Goal: Task Accomplishment & Management: Manage account settings

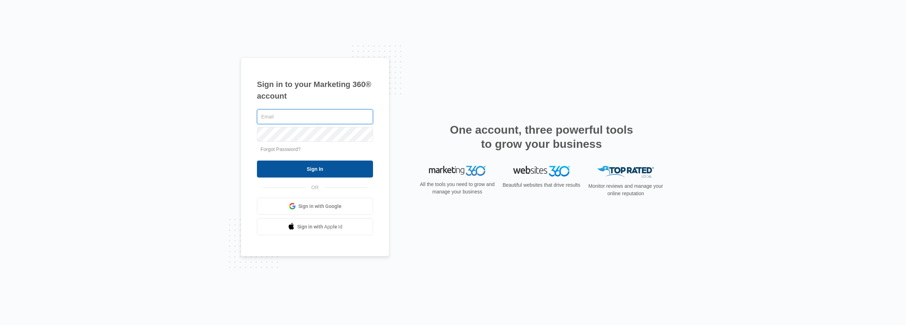
type input "[EMAIL_ADDRESS][DOMAIN_NAME]"
click at [289, 172] on input "Sign In" at bounding box center [315, 169] width 116 height 17
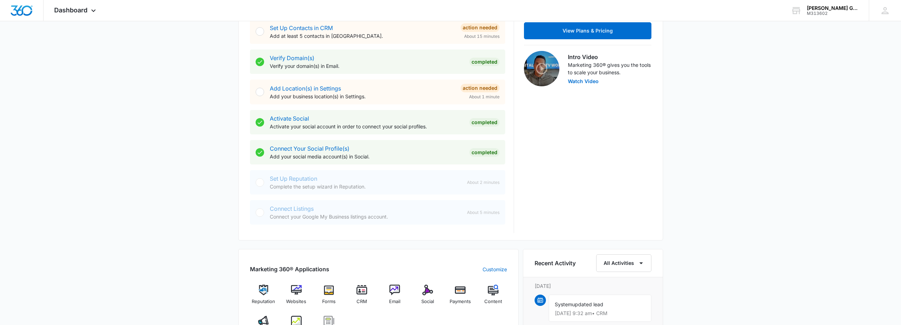
scroll to position [354, 0]
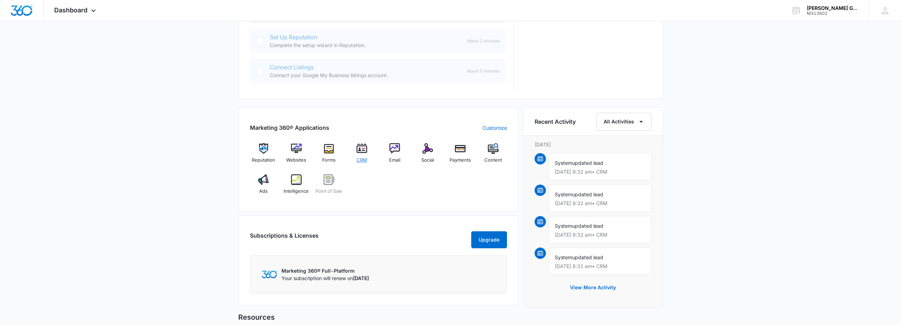
click at [364, 149] on img at bounding box center [361, 148] width 11 height 11
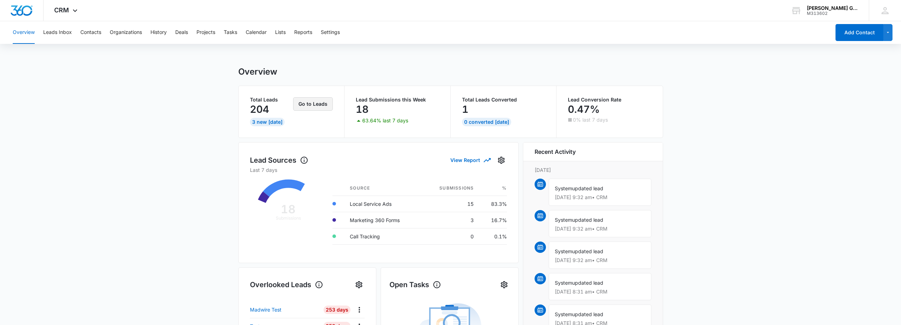
click at [312, 101] on button "Go to Leads" at bounding box center [313, 103] width 40 height 13
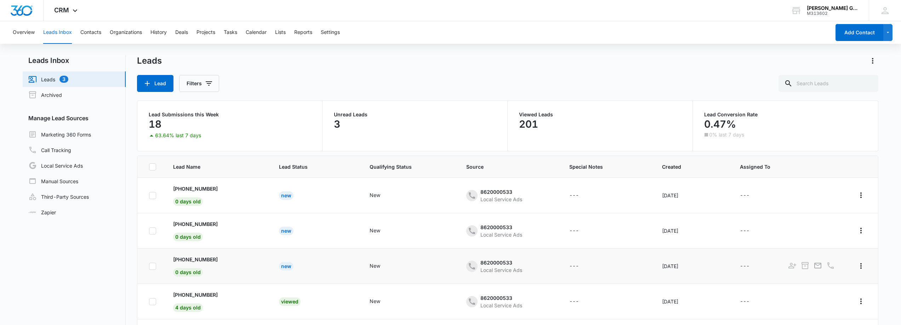
click at [285, 268] on div "New" at bounding box center [286, 266] width 15 height 8
click at [282, 230] on div "New" at bounding box center [286, 231] width 15 height 8
click at [386, 194] on icon "- - Select to Edit Field" at bounding box center [388, 196] width 6 height 6
click at [411, 208] on td "New Cancel Save" at bounding box center [409, 195] width 97 height 35
click at [384, 231] on icon "- - Select to Edit Field" at bounding box center [388, 231] width 8 height 8
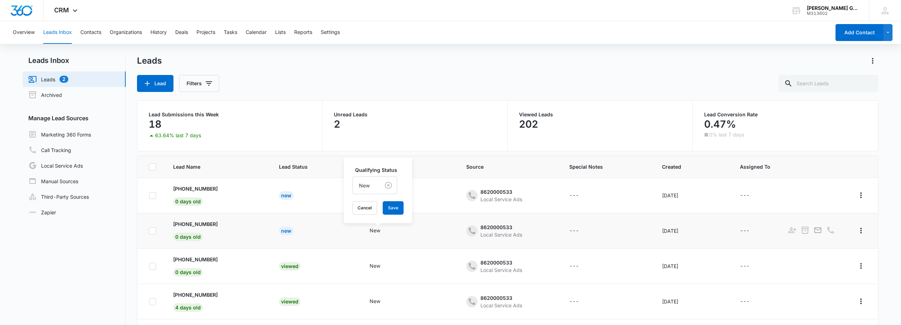
click at [420, 240] on td "New Qualifying Status New Cancel Save" at bounding box center [409, 230] width 97 height 35
click at [188, 189] on p "+17042191013" at bounding box center [195, 188] width 45 height 7
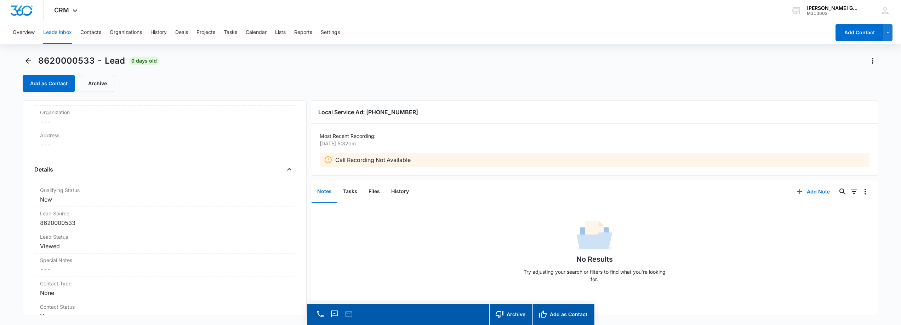
scroll to position [142, 0]
click at [51, 207] on dd "8620000533" at bounding box center [164, 207] width 249 height 8
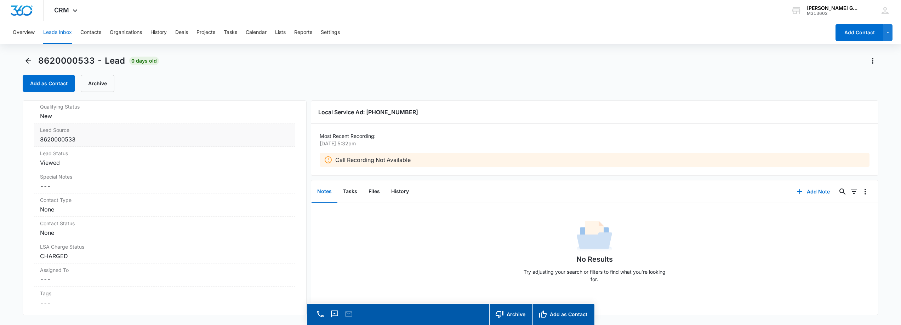
scroll to position [212, 0]
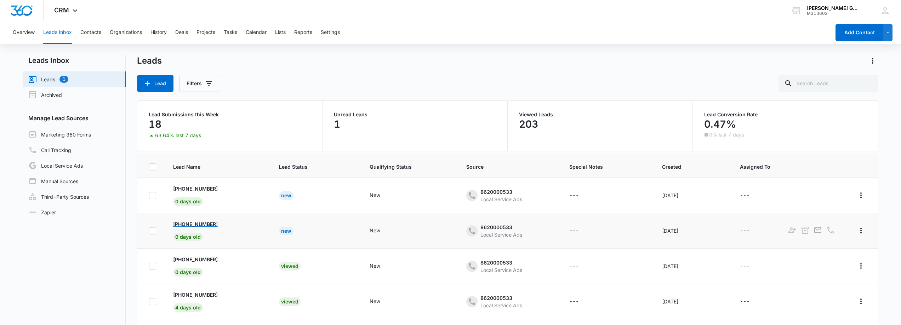
click at [203, 222] on p "+14233132923" at bounding box center [195, 223] width 45 height 7
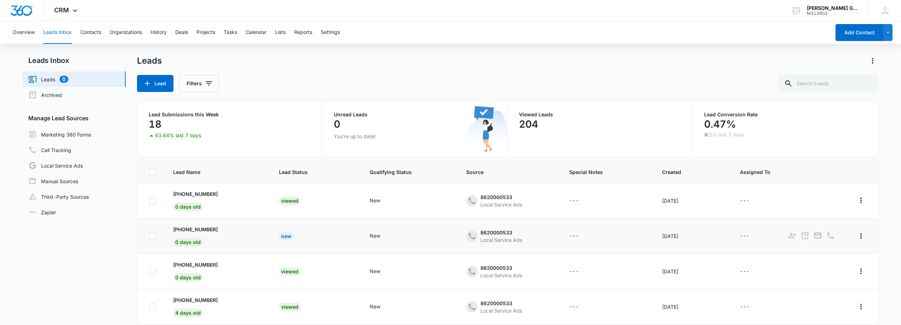
drag, startPoint x: 239, startPoint y: 271, endPoint x: 217, endPoint y: 236, distance: 41.2
click at [238, 271] on td "+14234138322 0 days old" at bounding box center [218, 271] width 106 height 35
click at [332, 66] on div "Leads" at bounding box center [507, 60] width 741 height 11
